Goal: Task Accomplishment & Management: Complete application form

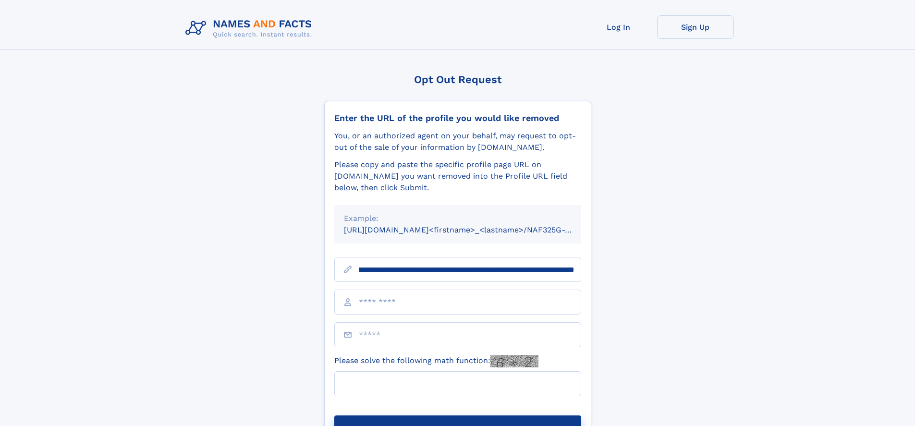
scroll to position [0, 109]
type input "**********"
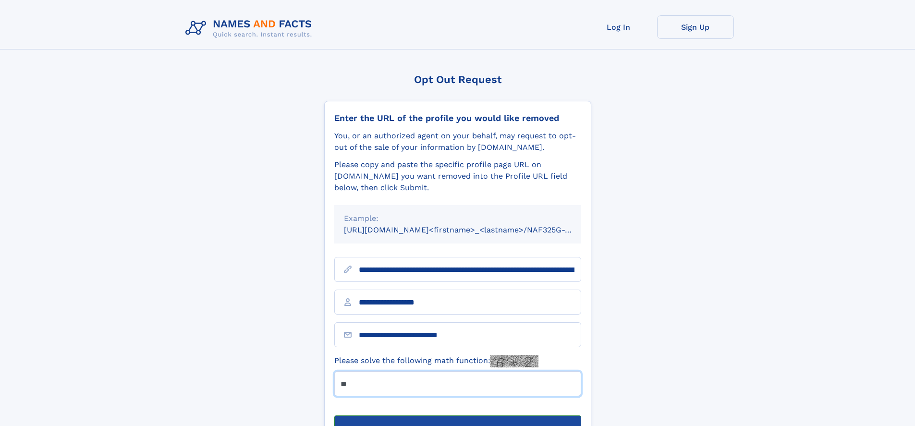
type input "**"
click at [457, 416] on button "Submit Opt Out Request" at bounding box center [457, 431] width 247 height 31
